Goal: Check status: Check status

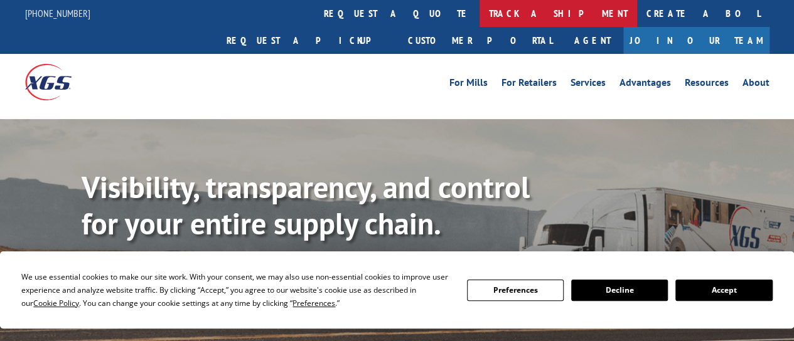
click at [479, 17] on link "track a shipment" at bounding box center [557, 13] width 157 height 27
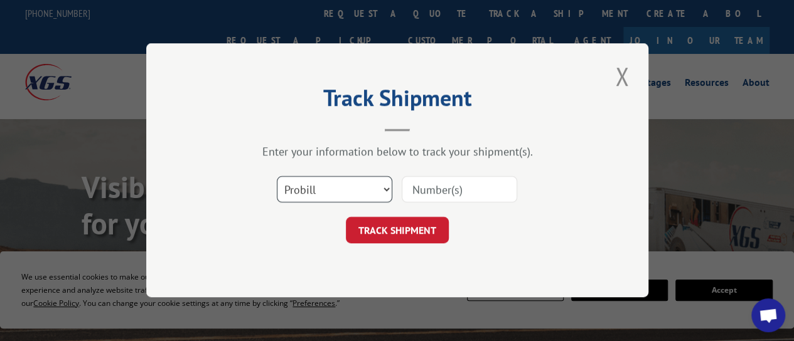
click at [383, 188] on select "Select category... Probill BOL PO" at bounding box center [334, 190] width 115 height 26
select select "bol"
click at [277, 177] on select "Select category... Probill BOL PO" at bounding box center [334, 190] width 115 height 26
click at [449, 190] on input at bounding box center [458, 190] width 115 height 26
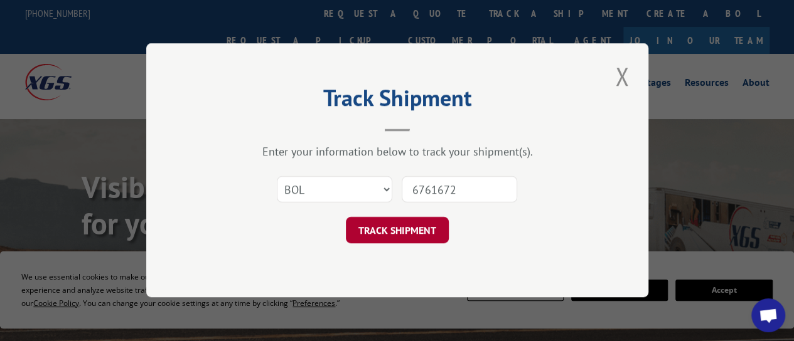
type input "6761672"
click at [418, 226] on button "TRACK SHIPMENT" at bounding box center [397, 231] width 103 height 26
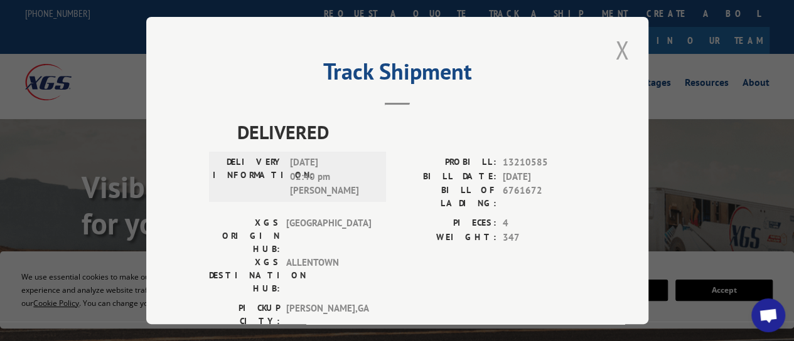
click at [617, 49] on button "Close modal" at bounding box center [621, 50] width 21 height 35
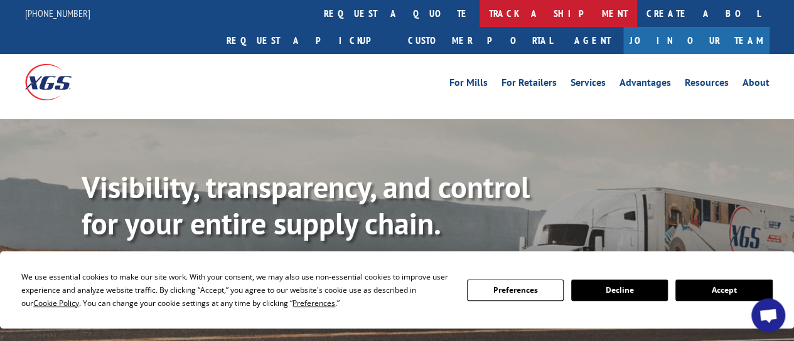
click at [479, 19] on link "track a shipment" at bounding box center [557, 13] width 157 height 27
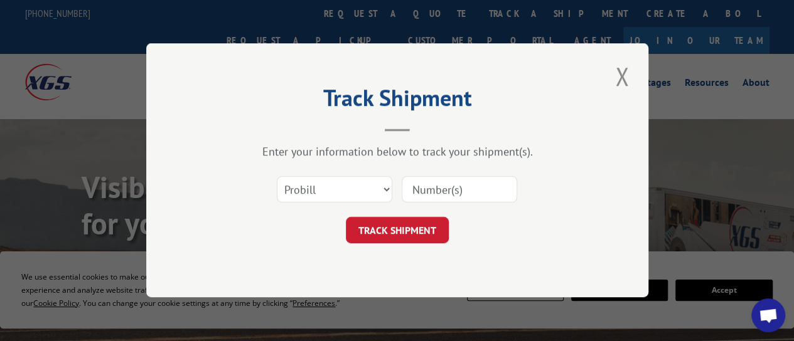
click at [478, 193] on input at bounding box center [458, 190] width 115 height 26
type input "6761672"
click at [411, 230] on button "TRACK SHIPMENT" at bounding box center [397, 231] width 103 height 26
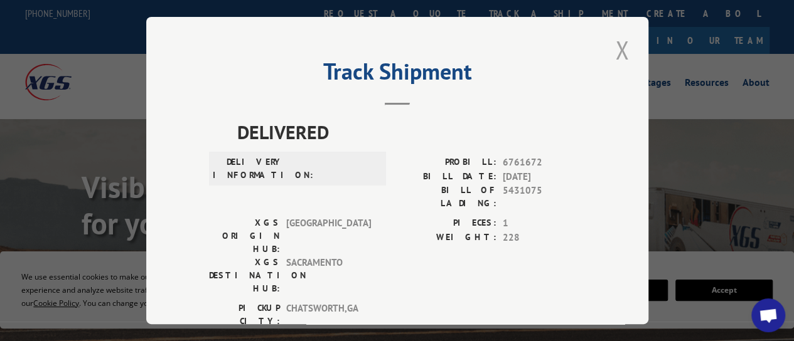
click at [618, 45] on button "Close modal" at bounding box center [621, 50] width 21 height 35
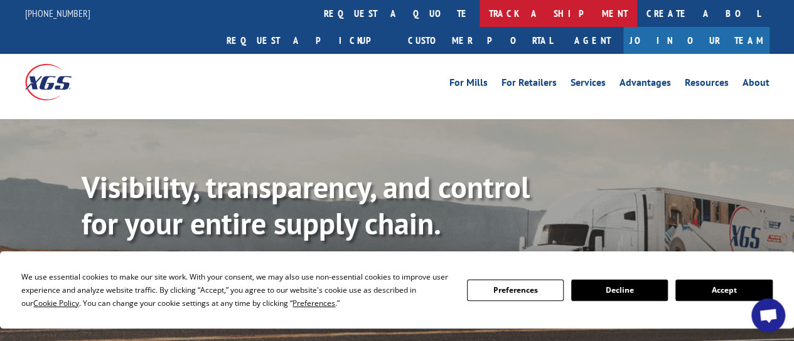
click at [479, 16] on link "track a shipment" at bounding box center [557, 13] width 157 height 27
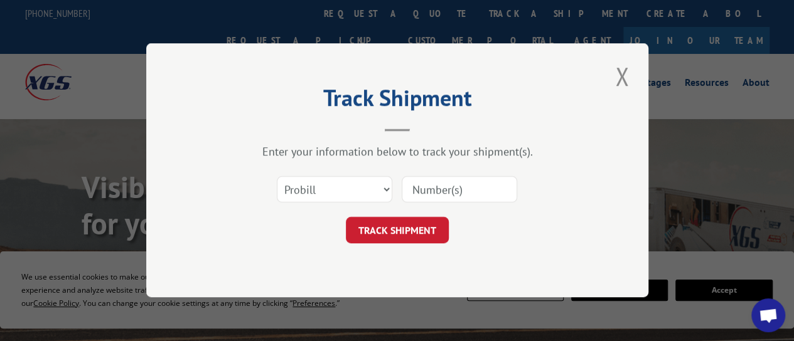
click at [448, 192] on input at bounding box center [458, 190] width 115 height 26
paste input "6761672"
type input "6761672"
click at [412, 233] on button "TRACK SHIPMENT" at bounding box center [397, 231] width 103 height 26
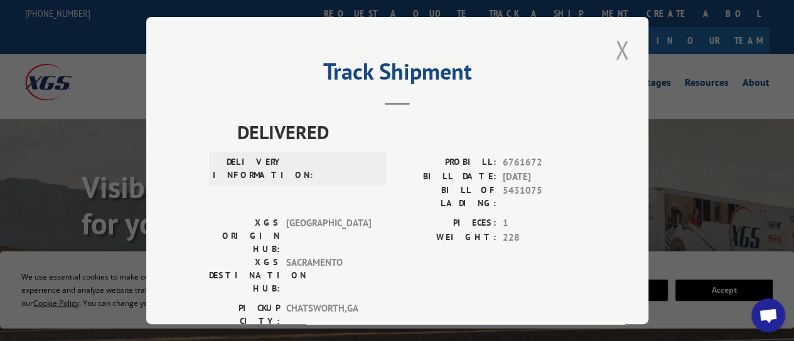
click at [615, 45] on button "Close modal" at bounding box center [621, 50] width 21 height 35
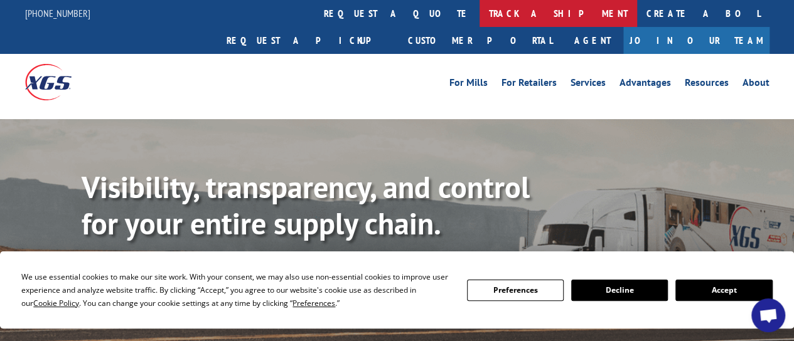
click at [479, 18] on link "track a shipment" at bounding box center [557, 13] width 157 height 27
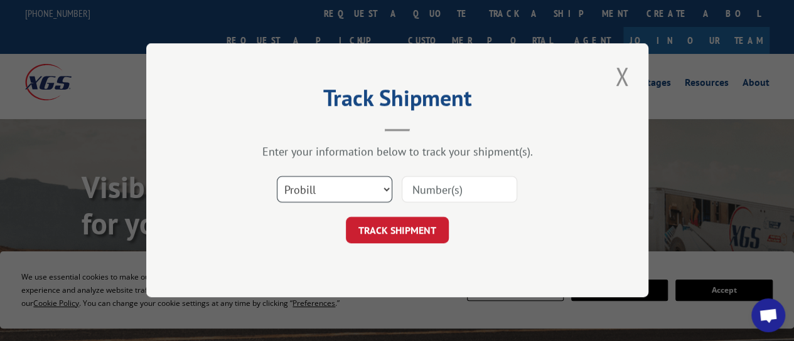
click at [336, 188] on select "Select category... Probill BOL PO" at bounding box center [334, 190] width 115 height 26
select select "bol"
click at [277, 177] on select "Select category... Probill BOL PO" at bounding box center [334, 190] width 115 height 26
click at [450, 190] on input at bounding box center [458, 190] width 115 height 26
paste input "6761672"
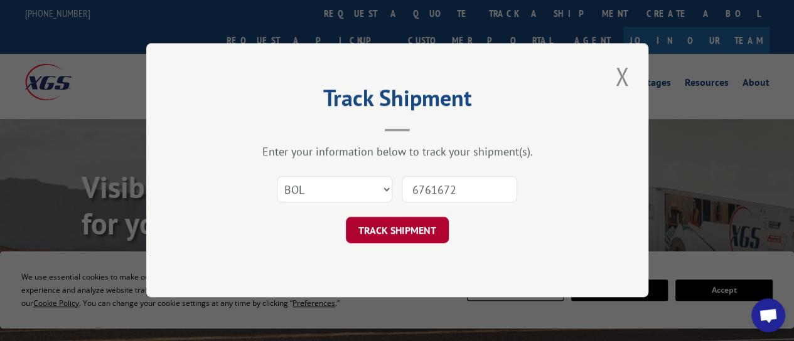
type input "6761672"
click at [423, 229] on button "TRACK SHIPMENT" at bounding box center [397, 231] width 103 height 26
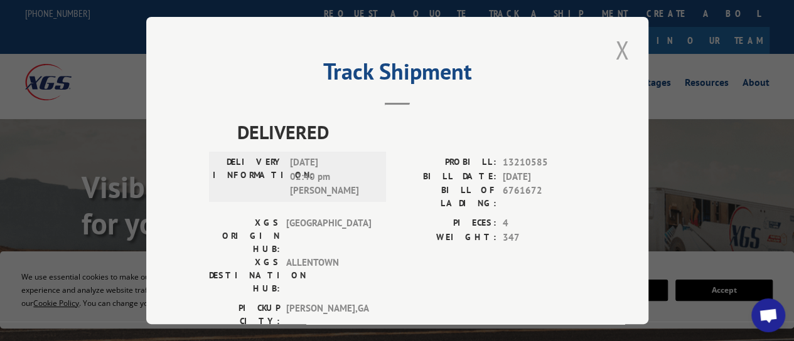
click at [618, 45] on button "Close modal" at bounding box center [621, 50] width 21 height 35
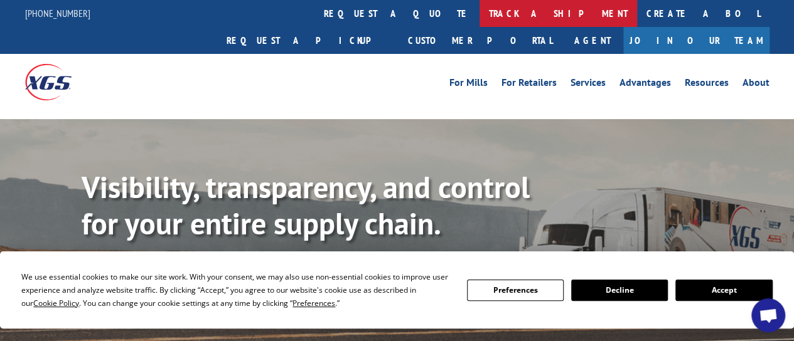
click at [479, 14] on link "track a shipment" at bounding box center [557, 13] width 157 height 27
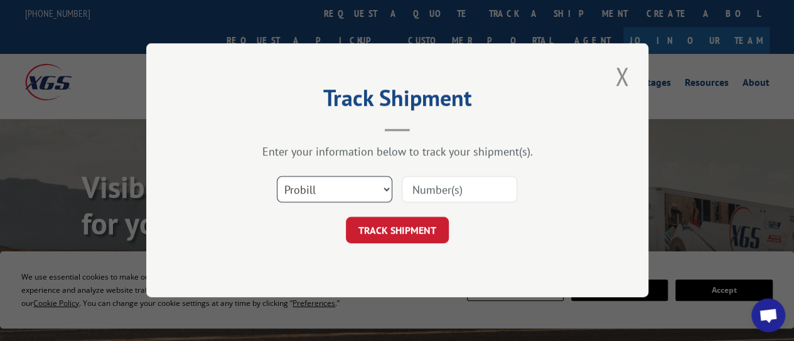
click at [386, 191] on select "Select category... Probill BOL PO" at bounding box center [334, 190] width 115 height 26
select select "po"
click at [277, 177] on select "Select category... Probill BOL PO" at bounding box center [334, 190] width 115 height 26
click at [447, 193] on input at bounding box center [458, 190] width 115 height 26
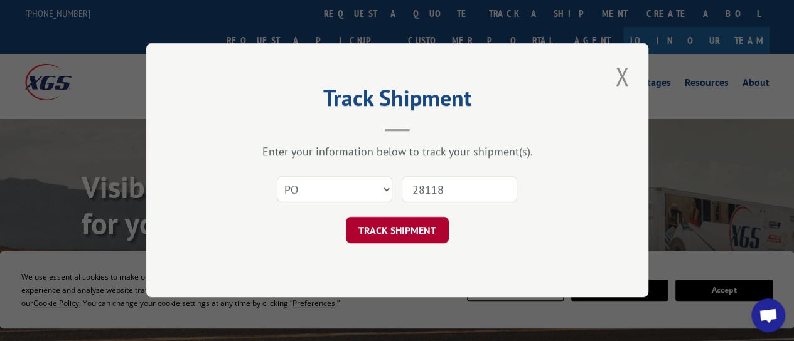
type input "28118"
click at [434, 228] on button "TRACK SHIPMENT" at bounding box center [397, 231] width 103 height 26
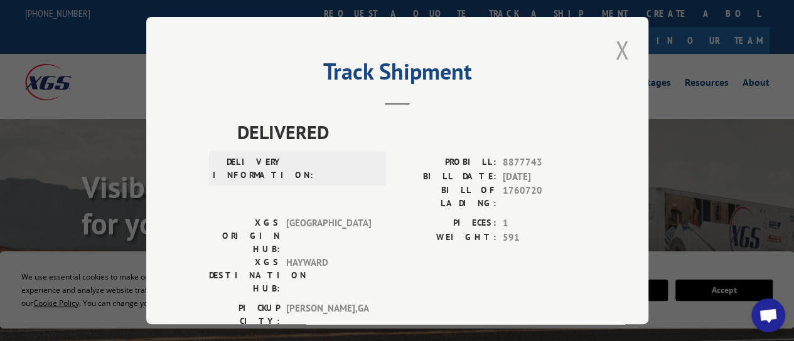
click at [618, 38] on button "Close modal" at bounding box center [621, 50] width 21 height 35
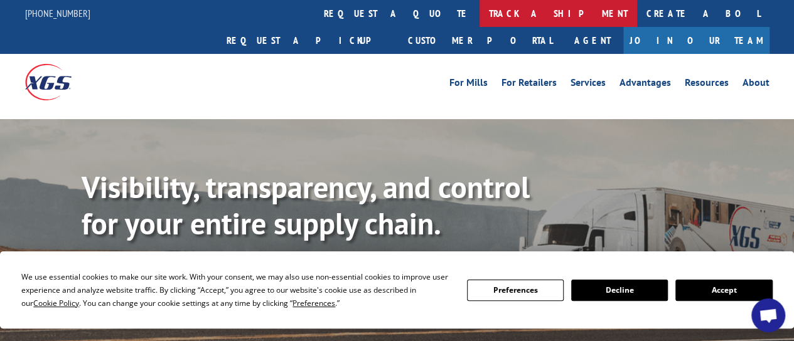
click at [479, 12] on link "track a shipment" at bounding box center [557, 13] width 157 height 27
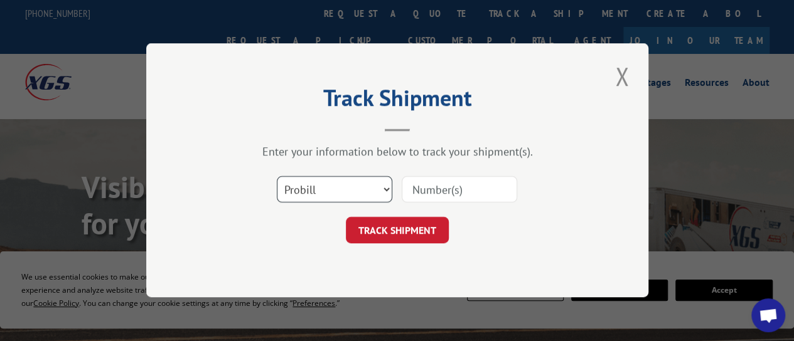
click at [386, 188] on select "Select category... Probill BOL PO" at bounding box center [334, 190] width 115 height 26
select select "bol"
click at [277, 177] on select "Select category... Probill BOL PO" at bounding box center [334, 190] width 115 height 26
click at [447, 191] on input at bounding box center [458, 190] width 115 height 26
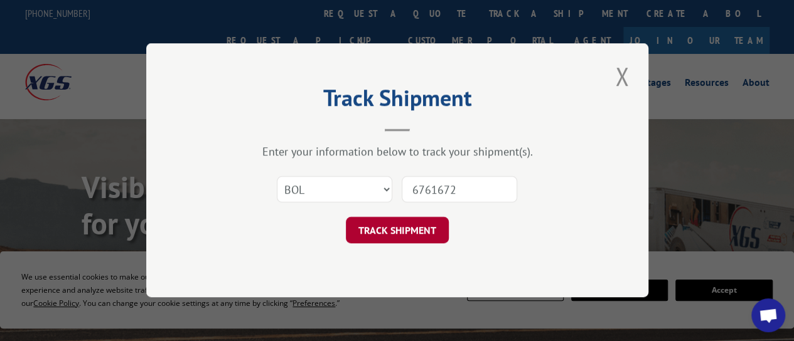
type input "6761672"
click at [388, 239] on button "TRACK SHIPMENT" at bounding box center [397, 231] width 103 height 26
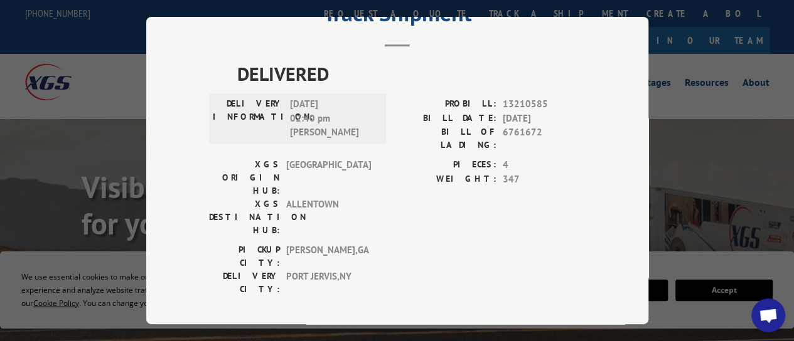
scroll to position [63, 0]
